Goal: Task Accomplishment & Management: Complete application form

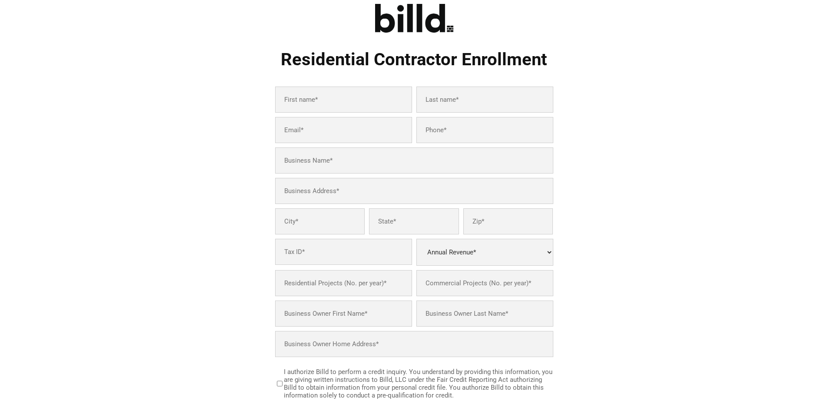
scroll to position [43, 0]
click at [262, 218] on div "Residential Contractor Enrollment Annual Revenue* Less than $2M $2M - $4M $4M -…" at bounding box center [414, 302] width 326 height 639
click at [310, 108] on input "text" at bounding box center [343, 100] width 137 height 26
paste input "[PERSON_NAME]"
type input "[PERSON_NAME]"
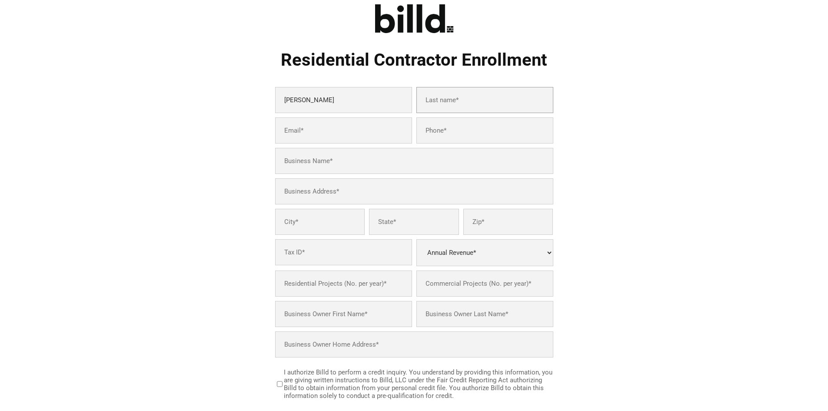
click at [453, 100] on input "text" at bounding box center [485, 100] width 137 height 26
paste input "[PERSON_NAME]"
type input "[PERSON_NAME]"
click at [326, 133] on input "email" at bounding box center [343, 130] width 137 height 26
paste input "[EMAIL_ADDRESS][DOMAIN_NAME]"
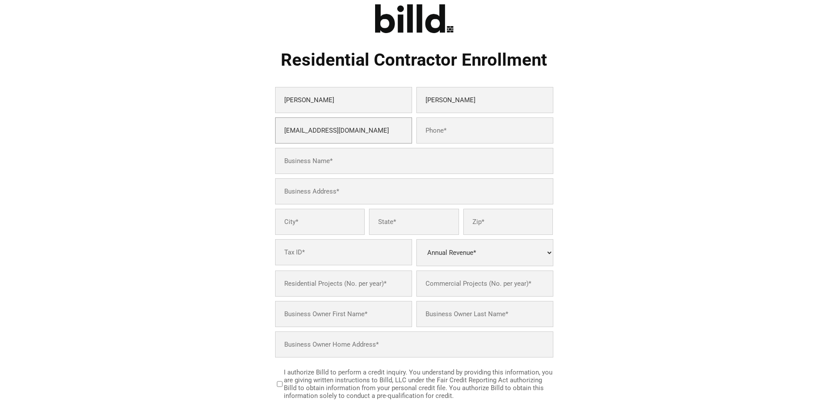
type input "[EMAIL_ADDRESS][DOMAIN_NAME]"
click at [445, 143] on input "tel" at bounding box center [485, 130] width 137 height 26
type input "8475468879"
click at [320, 155] on input "text" at bounding box center [414, 161] width 278 height 26
paste input "[PERSON_NAME]"
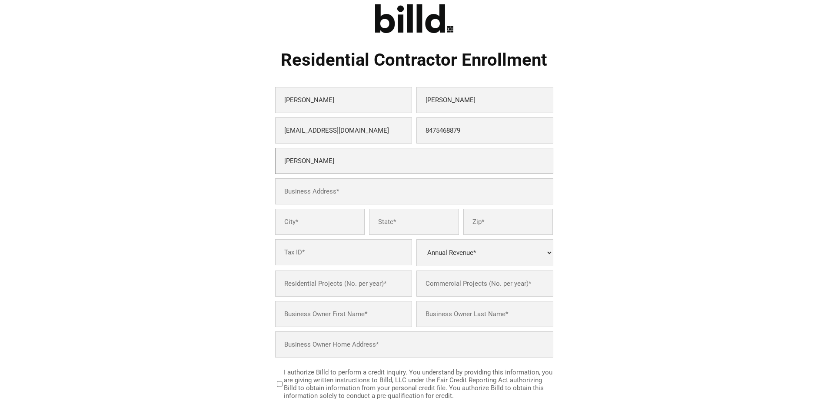
type input "[PERSON_NAME]"
click at [332, 196] on input "text" at bounding box center [414, 191] width 278 height 26
paste input "[STREET_ADDRESS][PERSON_NAME]"
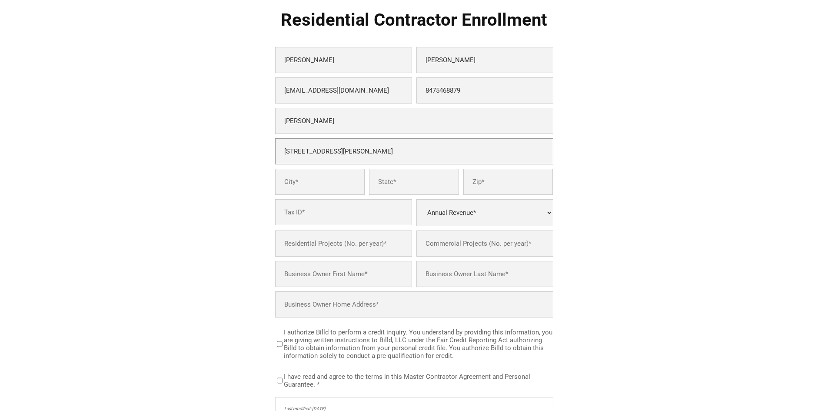
scroll to position [87, 0]
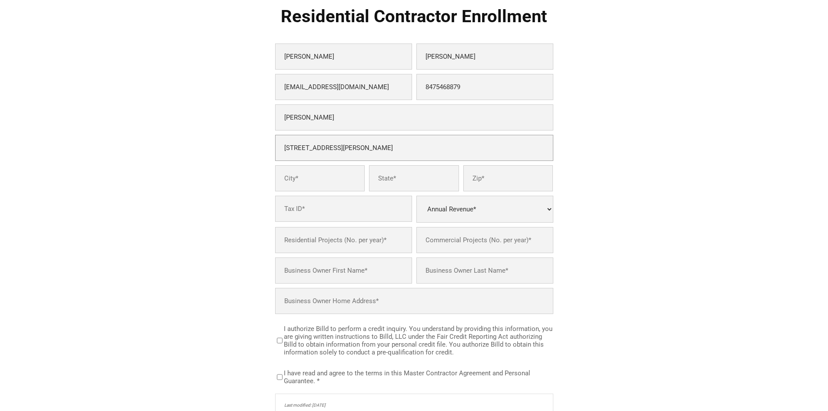
type input "[STREET_ADDRESS][PERSON_NAME]"
click at [315, 182] on input "text" at bounding box center [320, 178] width 90 height 26
paste input "Mesa"
type input "Mesa"
click at [494, 186] on input "text" at bounding box center [509, 178] width 90 height 26
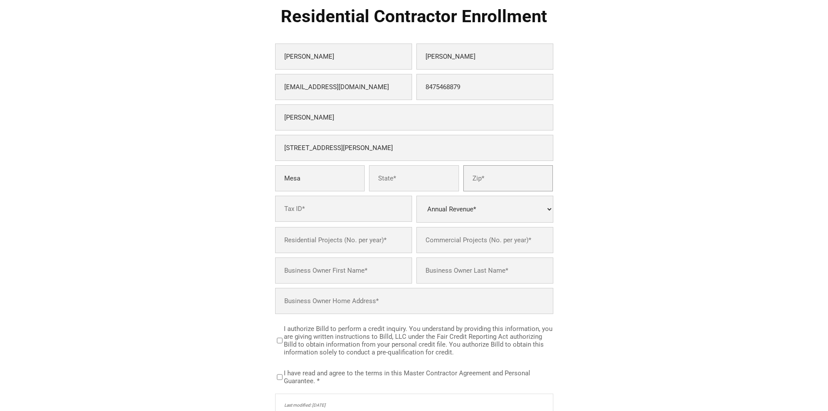
paste input "85213"
type input "85213"
click at [404, 182] on input "text" at bounding box center [414, 178] width 90 height 26
type input "AZ"
click at [323, 214] on input "text" at bounding box center [343, 209] width 137 height 26
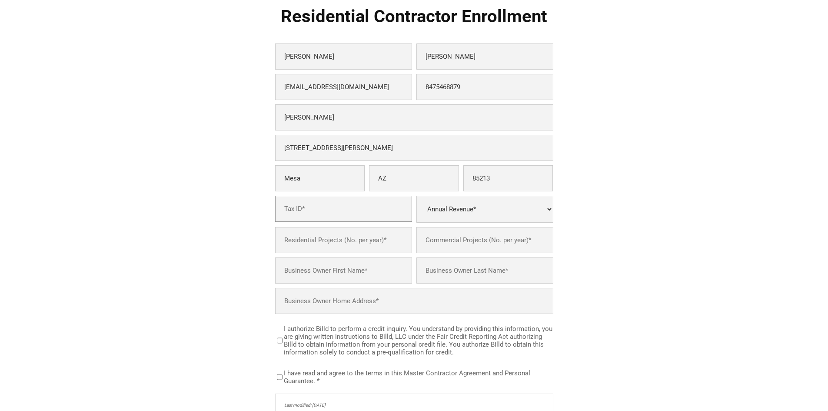
click at [346, 209] on input "text" at bounding box center [343, 209] width 137 height 26
paste input "579681004"
type input "579681004"
click at [448, 214] on select "Annual Revenue* Less than $2M $2M - $4M $4M - $8M $8M - $25M $25M - $40M $40M +" at bounding box center [485, 209] width 137 height 27
select select "$2M - $4M"
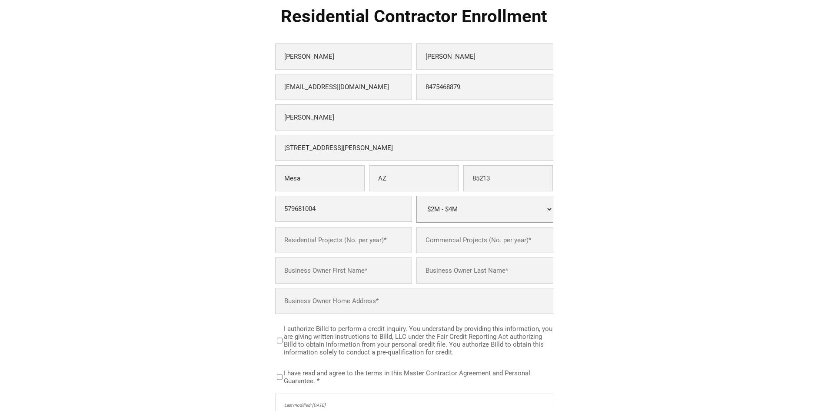
click at [417, 196] on select "Annual Revenue* Less than $2M $2M - $4M $4M - $8M $8M - $25M $25M - $40M $40M +" at bounding box center [485, 209] width 137 height 27
click at [358, 241] on input "number" at bounding box center [343, 240] width 137 height 26
type input "30"
click at [459, 242] on input "number" at bounding box center [485, 240] width 137 height 26
type input "0"
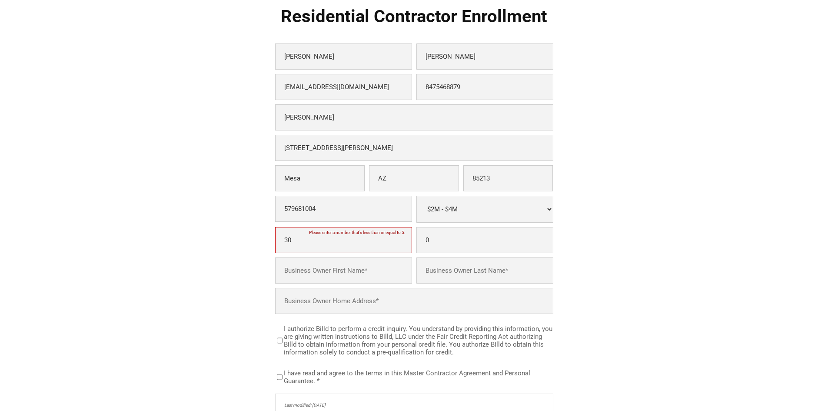
drag, startPoint x: 333, startPoint y: 247, endPoint x: 294, endPoint y: 250, distance: 39.3
click at [294, 250] on input "30" at bounding box center [343, 240] width 137 height 26
drag, startPoint x: 283, startPoint y: 246, endPoint x: 261, endPoint y: 246, distance: 21.7
click at [261, 246] on div "Residential Contractor Enrollment [PERSON_NAME] [EMAIL_ADDRESS][DOMAIN_NAME] 84…" at bounding box center [414, 258] width 326 height 639
type input "5"
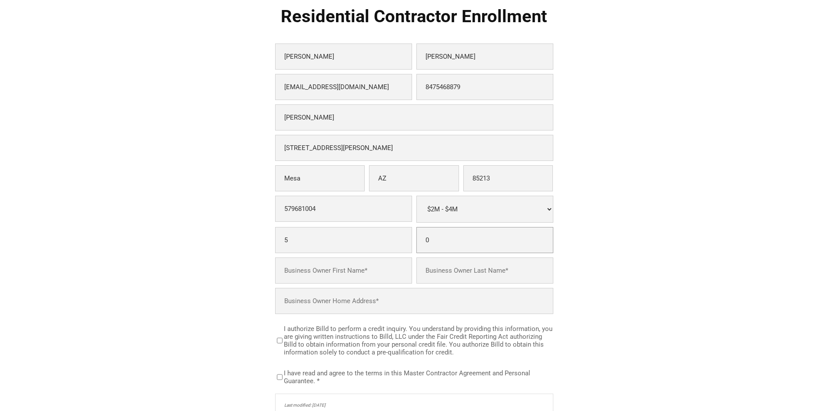
drag, startPoint x: 434, startPoint y: 244, endPoint x: 417, endPoint y: 245, distance: 17.0
click at [417, 245] on input "0" at bounding box center [485, 240] width 137 height 26
click at [466, 263] on input "text" at bounding box center [485, 270] width 137 height 26
drag, startPoint x: 452, startPoint y: 249, endPoint x: 420, endPoint y: 250, distance: 32.6
click at [420, 250] on input "10" at bounding box center [485, 240] width 137 height 26
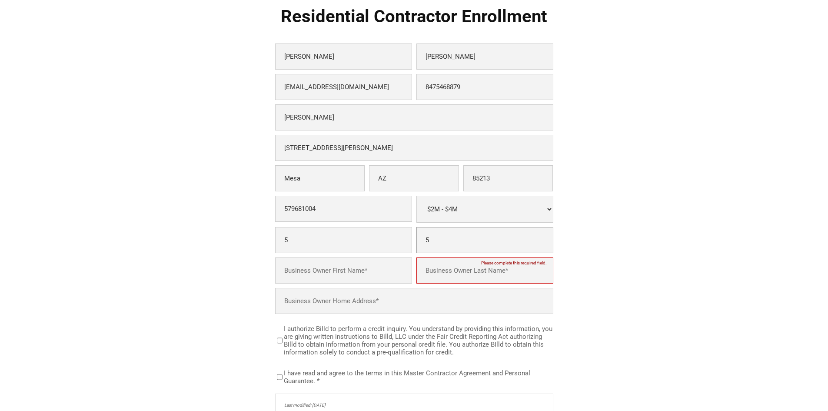
type input "5"
click at [327, 269] on input "text" at bounding box center [343, 270] width 137 height 26
paste input "[PERSON_NAME]"
type input "[PERSON_NAME]"
click at [447, 273] on input "text" at bounding box center [485, 270] width 137 height 26
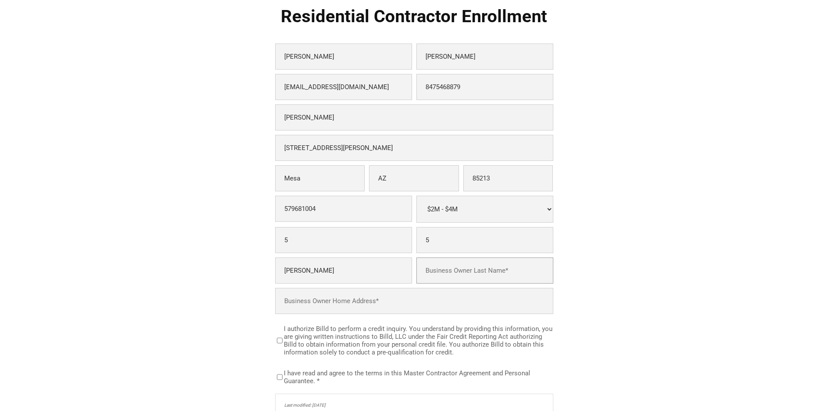
paste input "[PERSON_NAME]"
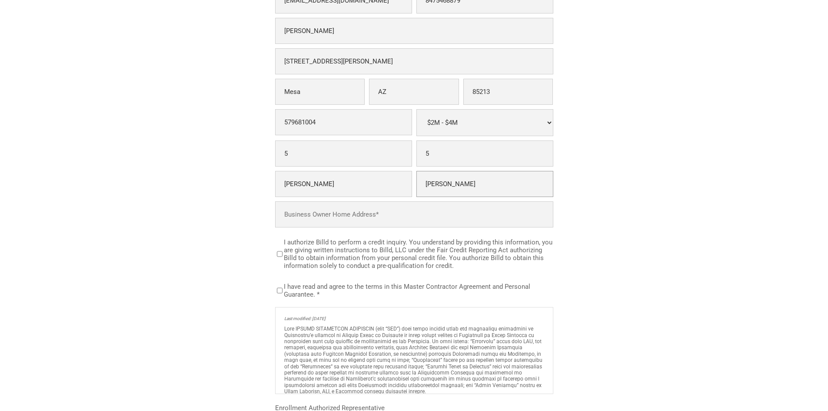
scroll to position [174, 0]
type input "[PERSON_NAME]"
click at [304, 221] on input "text" at bounding box center [414, 214] width 278 height 26
paste input "[STREET_ADDRESS][PERSON_NAME]"
click at [347, 215] on input "[STREET_ADDRESS][PERSON_NAME]" at bounding box center [414, 214] width 278 height 26
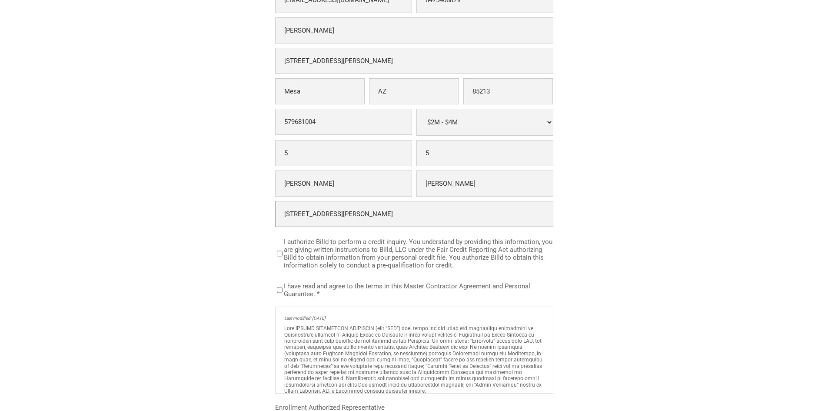
type input "[STREET_ADDRESS][PERSON_NAME]"
click at [340, 218] on input "[STREET_ADDRESS][PERSON_NAME]" at bounding box center [414, 214] width 278 height 26
drag, startPoint x: 331, startPoint y: 215, endPoint x: 267, endPoint y: 221, distance: 64.2
click at [269, 221] on div "Residential Contractor Enrollment [PERSON_NAME] [EMAIL_ADDRESS][DOMAIN_NAME] 84…" at bounding box center [414, 171] width 326 height 639
click at [246, 188] on div "Residential Contractor Enrollment [PERSON_NAME] [EMAIL_ADDRESS][DOMAIN_NAME] 84…" at bounding box center [414, 171] width 707 height 639
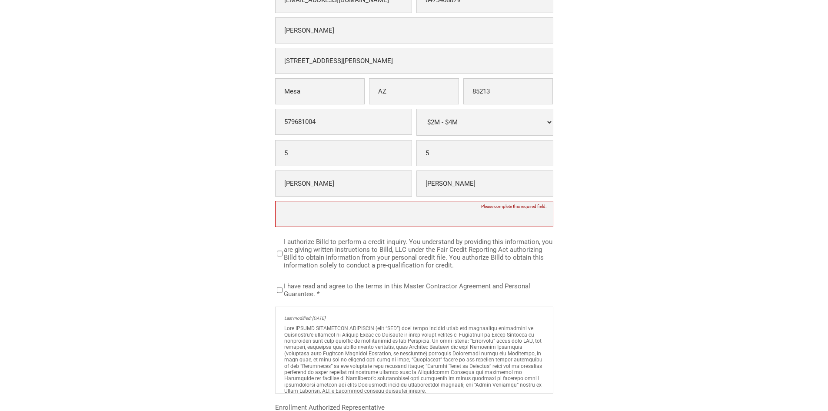
click at [307, 212] on input "text" at bounding box center [414, 214] width 278 height 26
paste input "[STREET_ADDRESS][PERSON_NAME]"
type input "[STREET_ADDRESS][PERSON_NAME]"
click at [245, 190] on div "Residential Contractor Enrollment [PERSON_NAME] [EMAIL_ADDRESS][DOMAIN_NAME] 84…" at bounding box center [414, 171] width 707 height 639
click at [280, 254] on input "I authorize Billd to perform a credit inquiry. You understand by providing this…" at bounding box center [280, 253] width 6 height 29
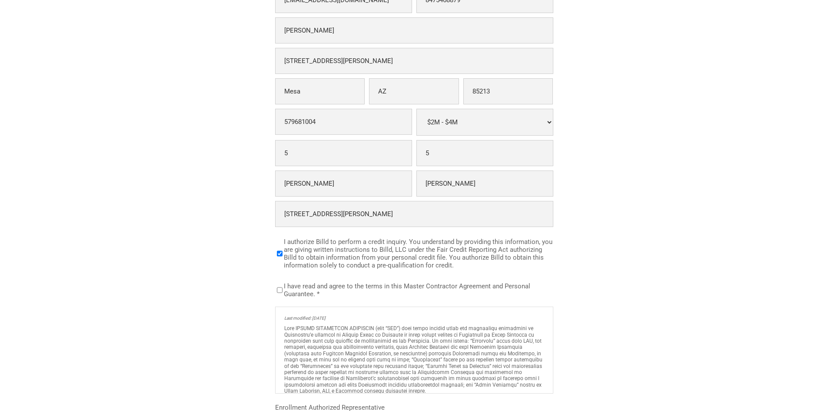
checkbox input "true"
drag, startPoint x: 278, startPoint y: 290, endPoint x: 268, endPoint y: 274, distance: 18.2
click at [278, 290] on input "I have read and agree to the terms in this Master Contractor Agreement and Pers…" at bounding box center [280, 290] width 6 height 13
checkbox input "true"
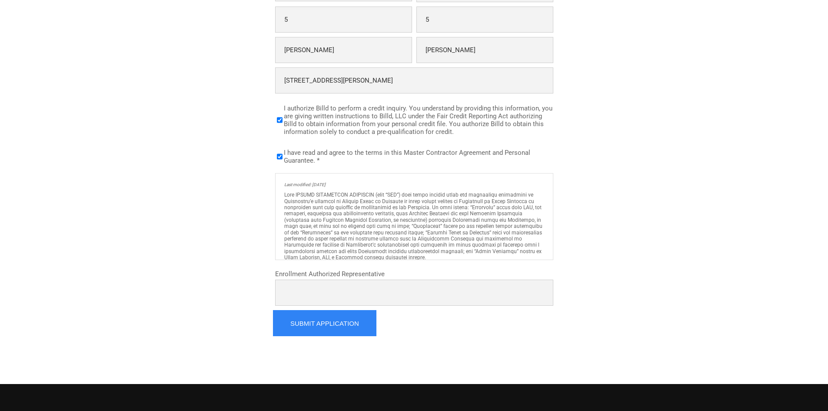
scroll to position [304, 0]
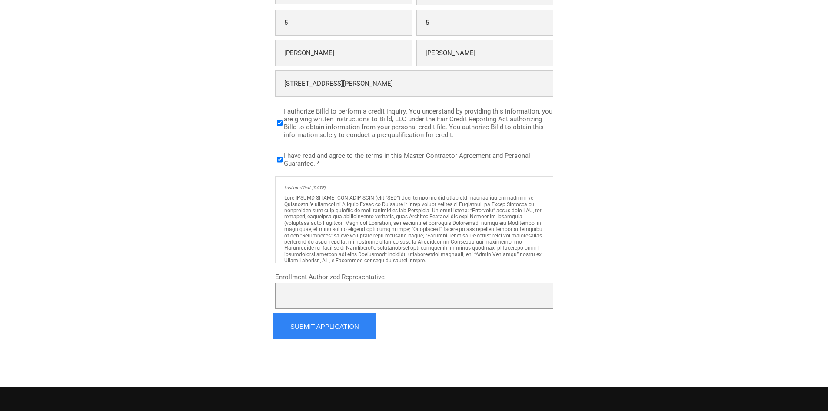
click at [367, 297] on input "Enrollment Authorized Representative *" at bounding box center [414, 296] width 278 height 26
click at [372, 296] on input "Enrollment Authorized Representative *" at bounding box center [414, 296] width 278 height 26
paste input "[PERSON_NAME]"
type input "[PERSON_NAME]"
click at [246, 236] on div "Residential Contractor Enrollment [PERSON_NAME] [EMAIL_ADDRESS][DOMAIN_NAME] 84…" at bounding box center [414, 41] width 707 height 639
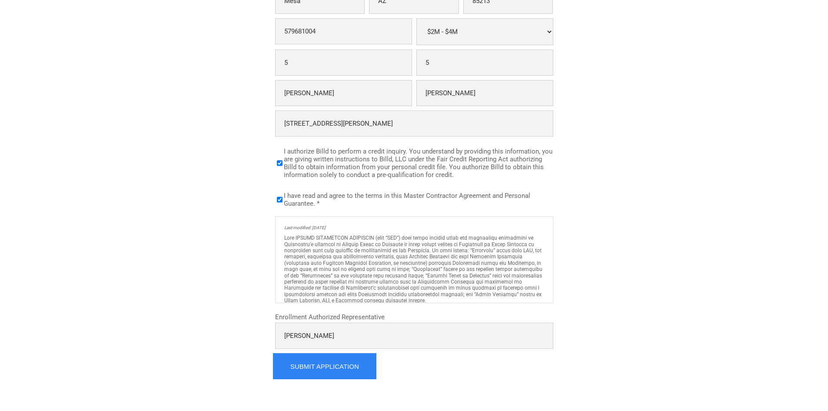
scroll to position [261, 0]
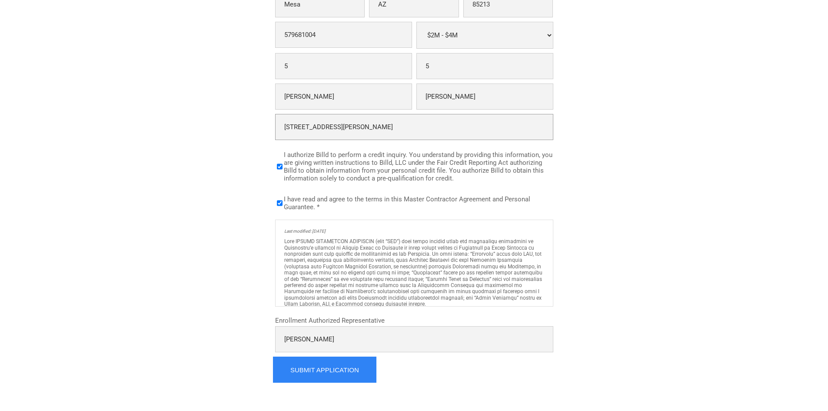
click at [354, 129] on input "[STREET_ADDRESS][PERSON_NAME]" at bounding box center [414, 127] width 278 height 26
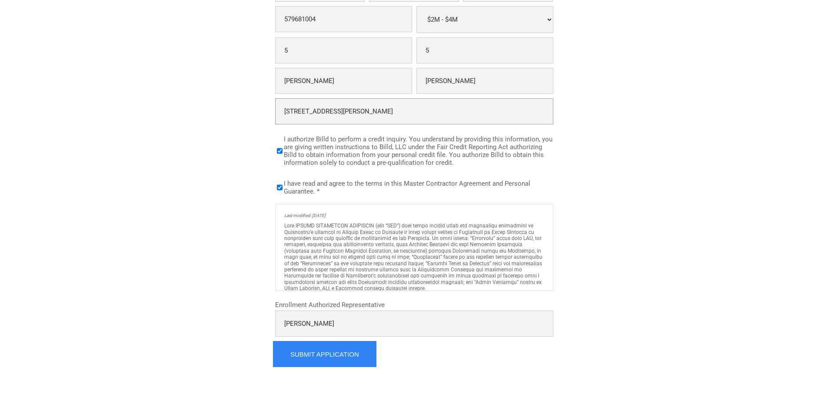
scroll to position [304, 0]
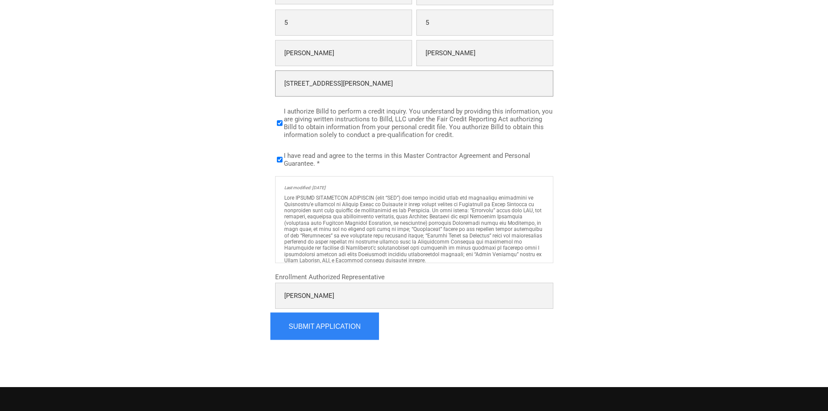
type input "[STREET_ADDRESS][PERSON_NAME]"
click at [354, 324] on input "Submit Application" at bounding box center [324, 326] width 109 height 27
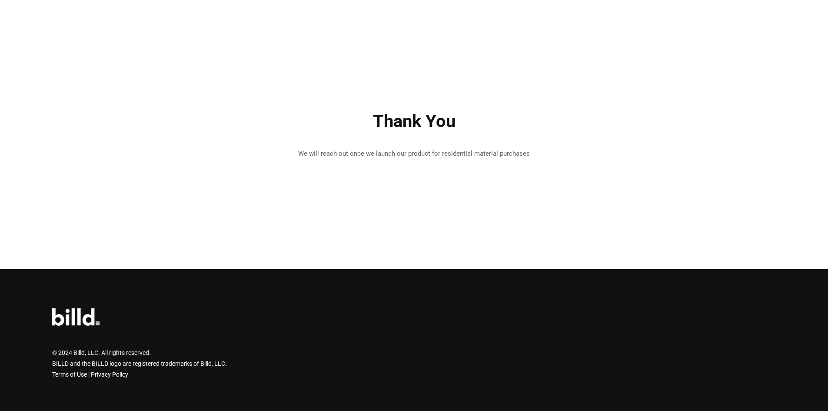
scroll to position [0, 0]
